Goal: Information Seeking & Learning: Learn about a topic

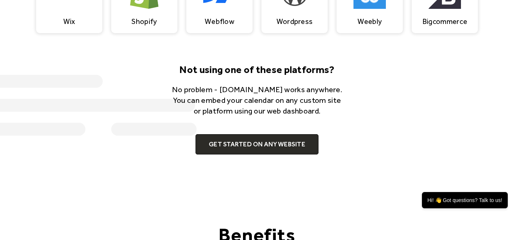
scroll to position [725, 0]
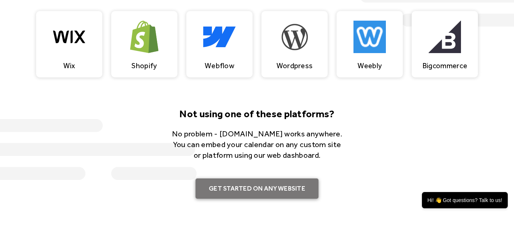
click at [296, 183] on link "Get Started on Any Website" at bounding box center [257, 188] width 123 height 21
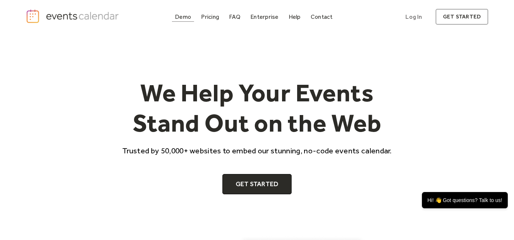
click at [187, 18] on div "Demo" at bounding box center [183, 17] width 16 height 4
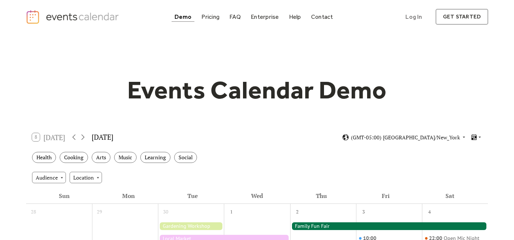
scroll to position [105, 0]
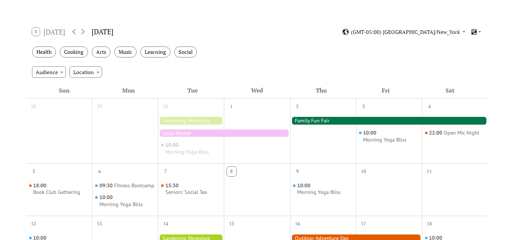
click at [210, 118] on div at bounding box center [191, 120] width 66 height 7
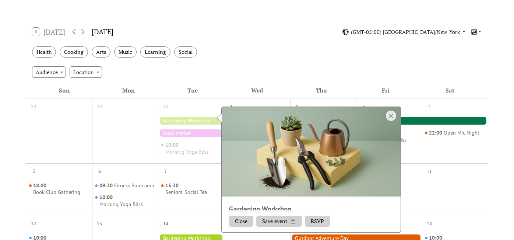
drag, startPoint x: 398, startPoint y: 176, endPoint x: 398, endPoint y: 184, distance: 7.7
click at [398, 185] on div at bounding box center [311, 152] width 179 height 90
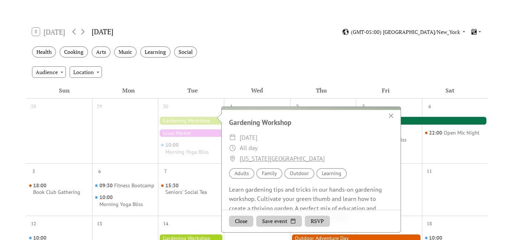
scroll to position [105, 0]
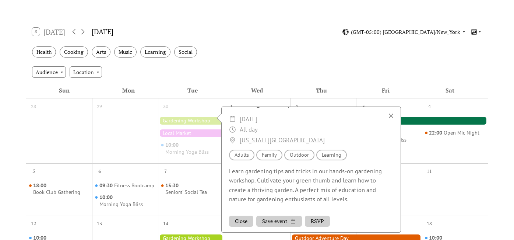
click at [390, 115] on div at bounding box center [391, 116] width 10 height 10
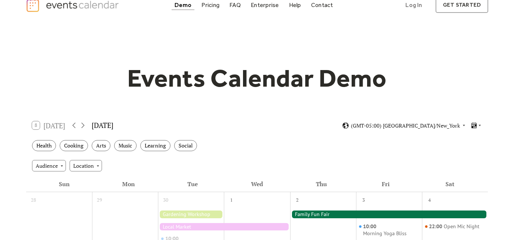
scroll to position [0, 0]
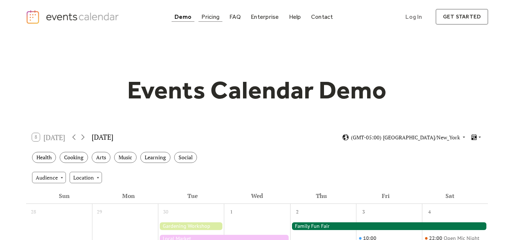
click at [215, 16] on div "Pricing" at bounding box center [211, 17] width 18 height 4
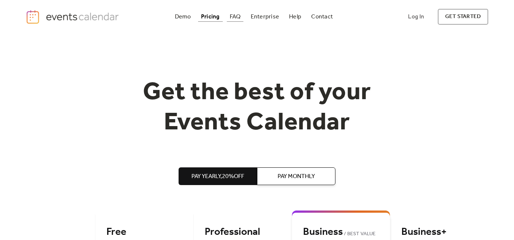
click at [236, 15] on div "FAQ" at bounding box center [235, 17] width 11 height 4
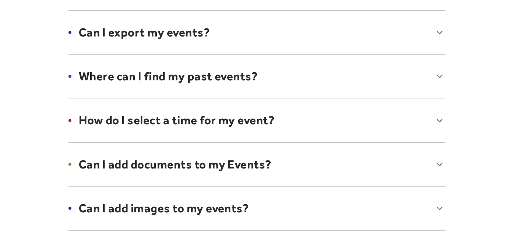
scroll to position [215, 0]
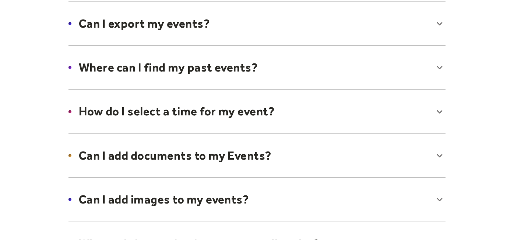
click at [440, 30] on div at bounding box center [257, 23] width 392 height 45
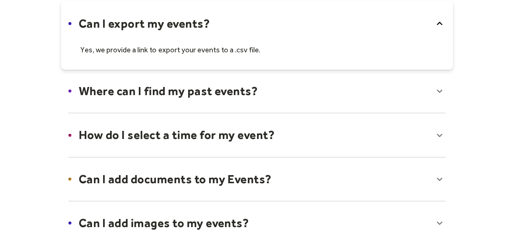
click at [441, 215] on div at bounding box center [257, 222] width 392 height 45
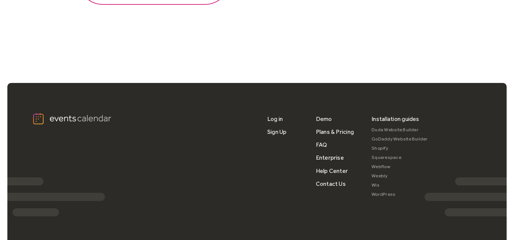
scroll to position [1028, 0]
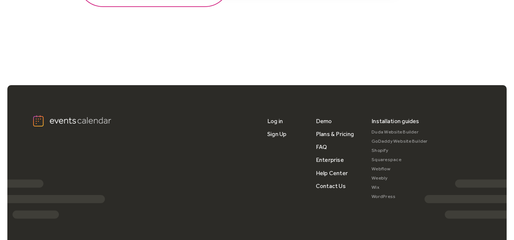
click at [409, 132] on link "Duda Website Builder" at bounding box center [400, 131] width 56 height 9
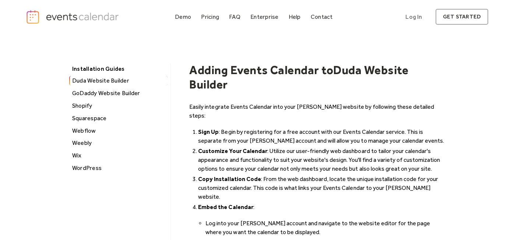
click at [461, 104] on div "Installation Guides [PERSON_NAME] Website Builder GoDaddy Website Builder Shopi…" at bounding box center [257, 226] width 463 height 384
click at [204, 19] on div "Pricing" at bounding box center [210, 17] width 18 height 4
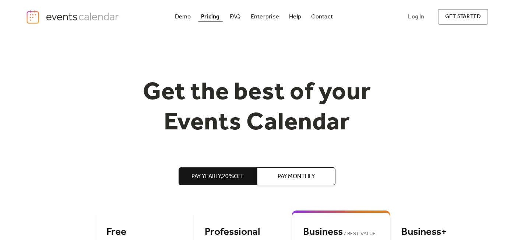
drag, startPoint x: 513, startPoint y: 31, endPoint x: 514, endPoint y: 24, distance: 6.3
drag, startPoint x: 514, startPoint y: 20, endPoint x: 514, endPoint y: 32, distance: 12.2
click at [514, 32] on div "Demo Pricing FAQ Enterprise Help Contact Log In Get Started Log In get started" at bounding box center [257, 17] width 514 height 34
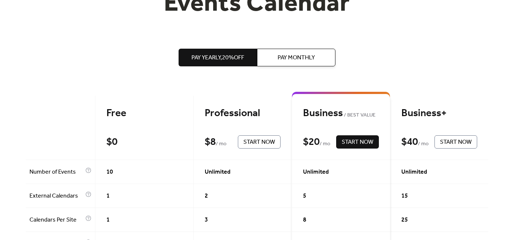
scroll to position [124, 0]
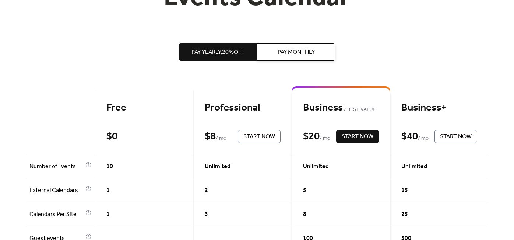
click at [300, 49] on span "Pay Monthly" at bounding box center [296, 52] width 37 height 9
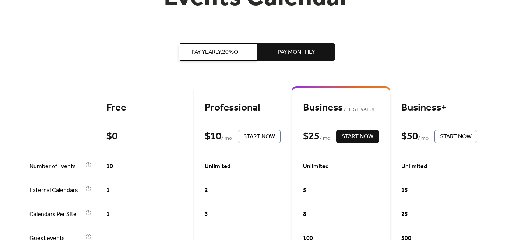
scroll to position [0, 0]
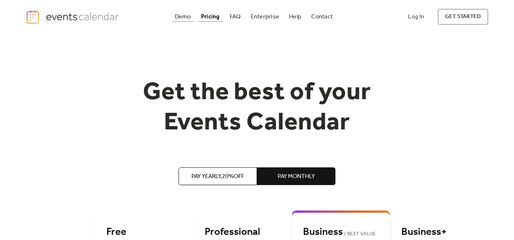
click at [185, 19] on div "Demo" at bounding box center [183, 17] width 16 height 4
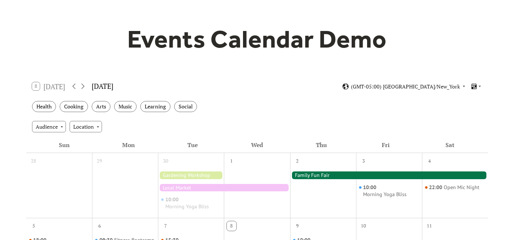
scroll to position [59, 0]
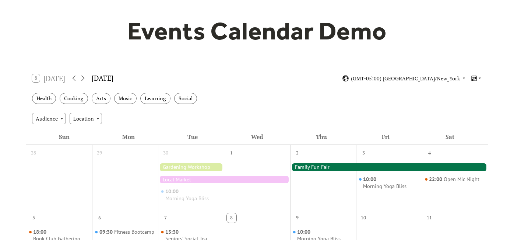
click at [113, 80] on div "October 2025" at bounding box center [103, 78] width 22 height 11
click at [248, 88] on div "Health Cooking Arts Music Learning Social" at bounding box center [257, 98] width 462 height 20
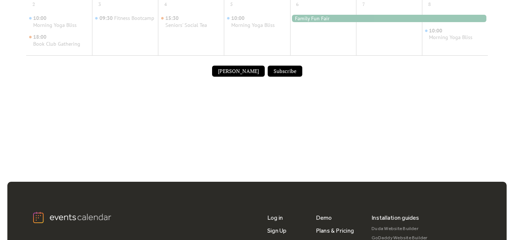
scroll to position [657, 0]
